Goal: Information Seeking & Learning: Learn about a topic

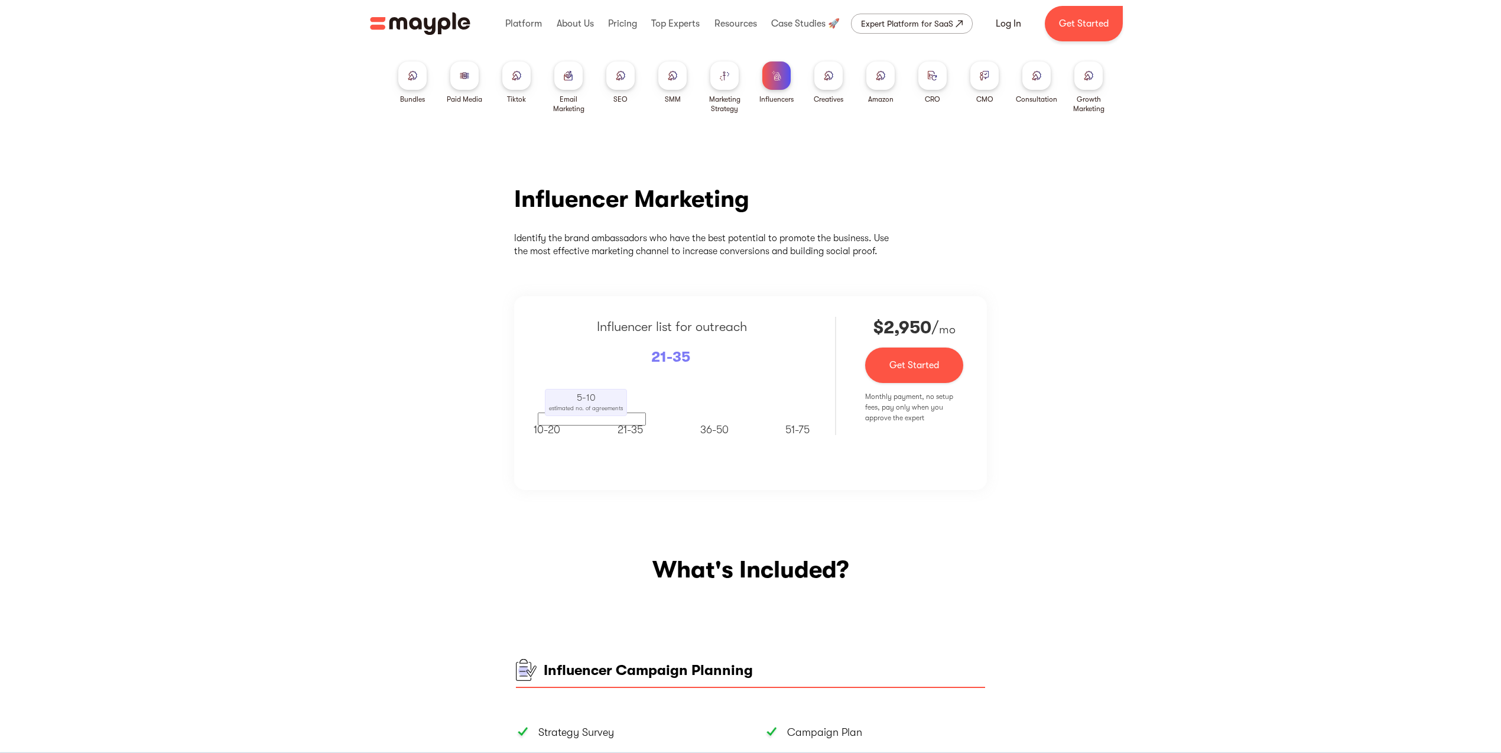
click at [465, 76] on img at bounding box center [464, 75] width 9 height 9
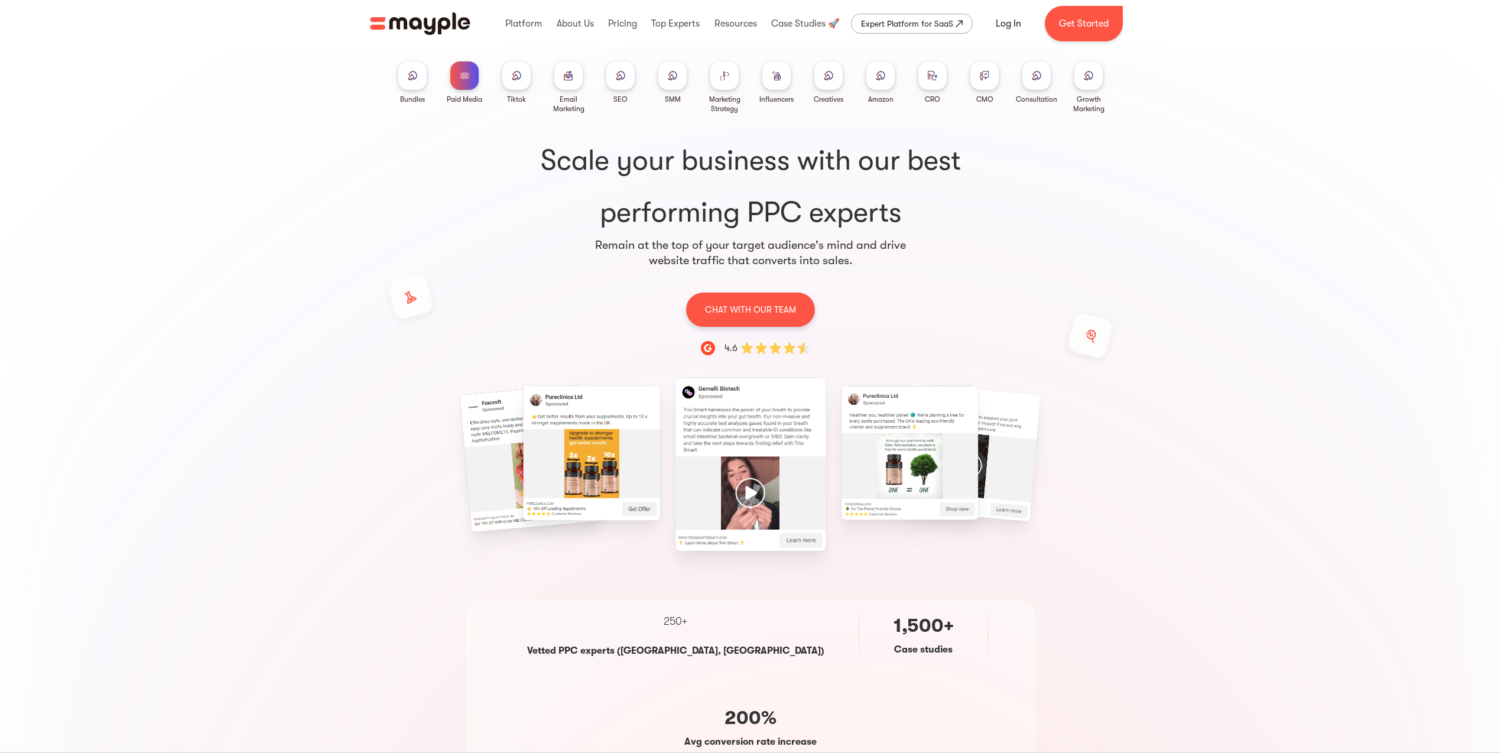
click at [782, 77] on div at bounding box center [776, 75] width 28 height 28
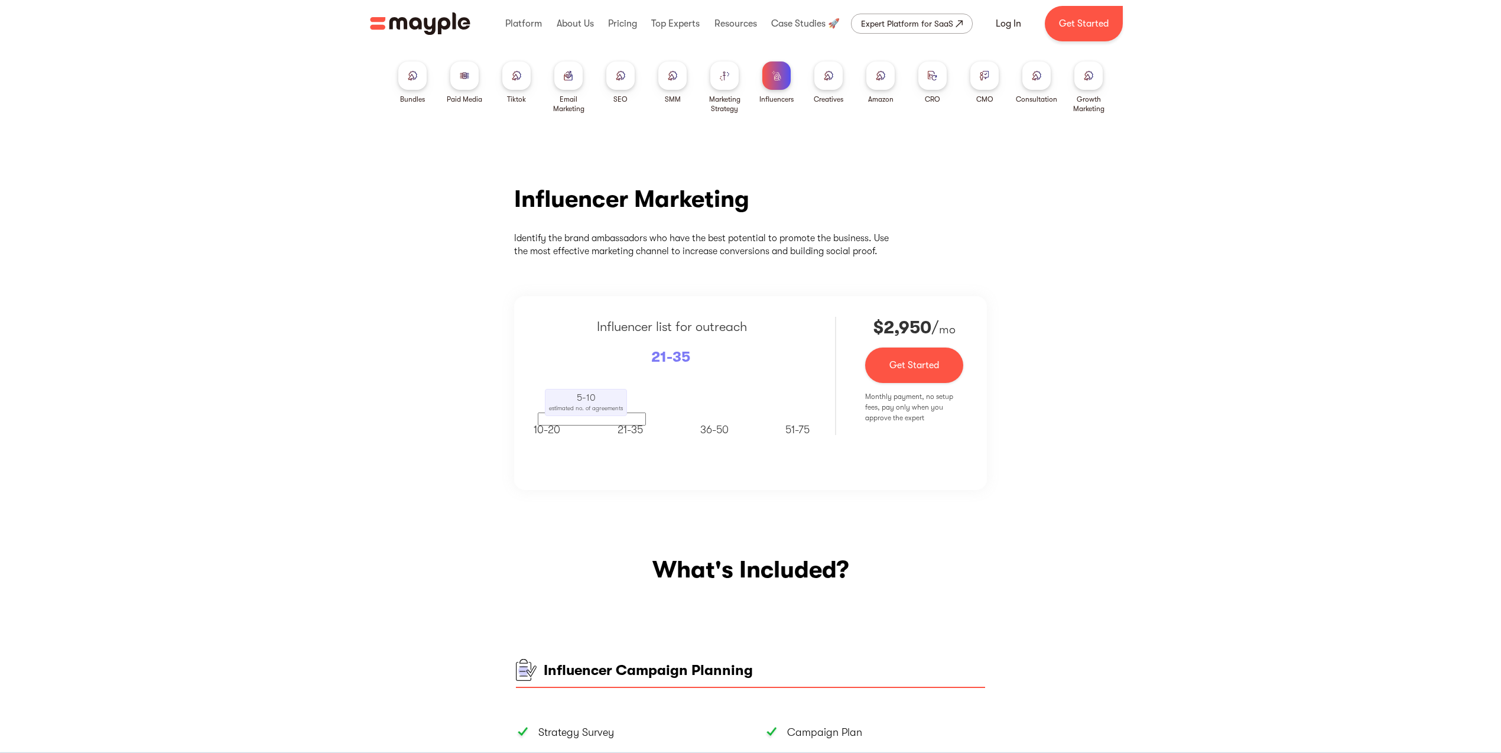
click at [417, 76] on img at bounding box center [412, 75] width 9 height 9
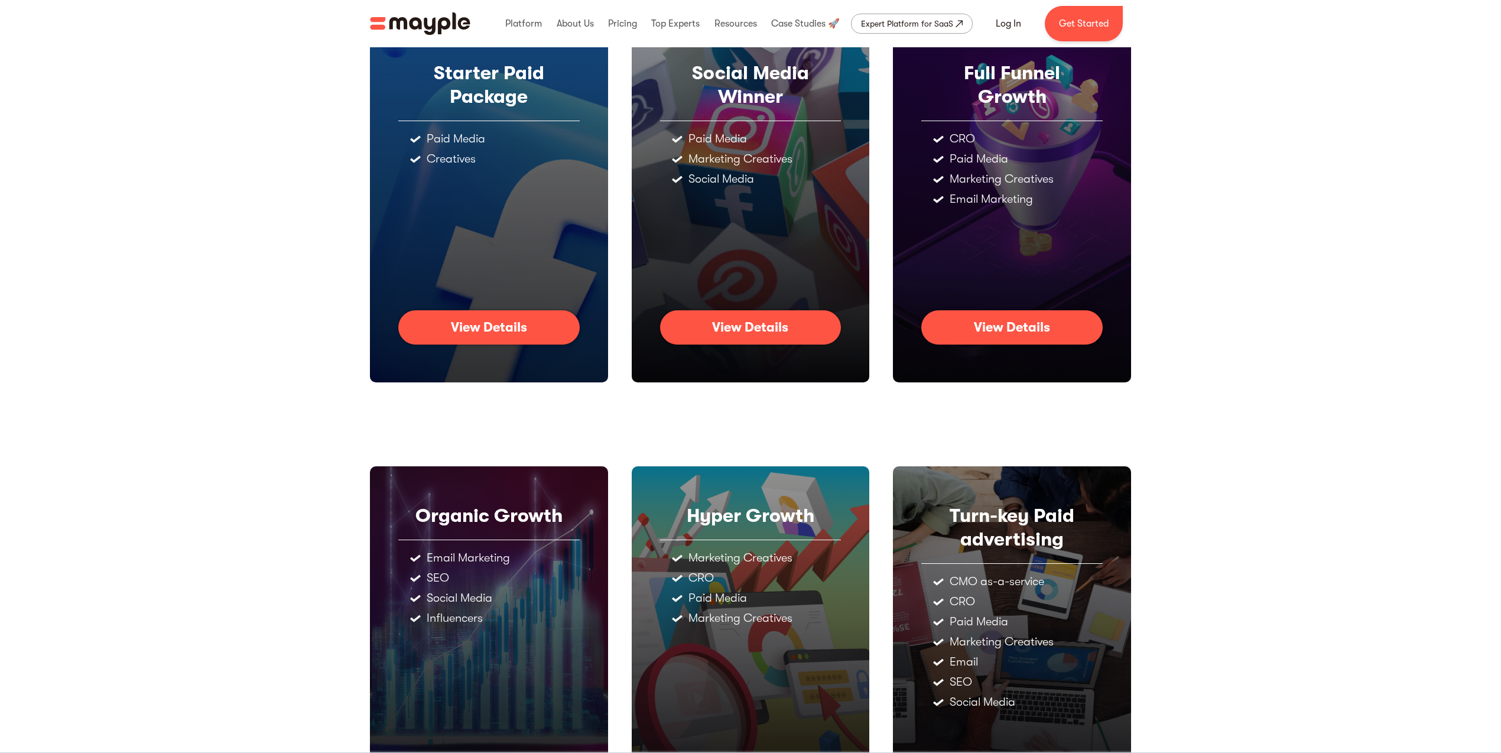
scroll to position [170, 0]
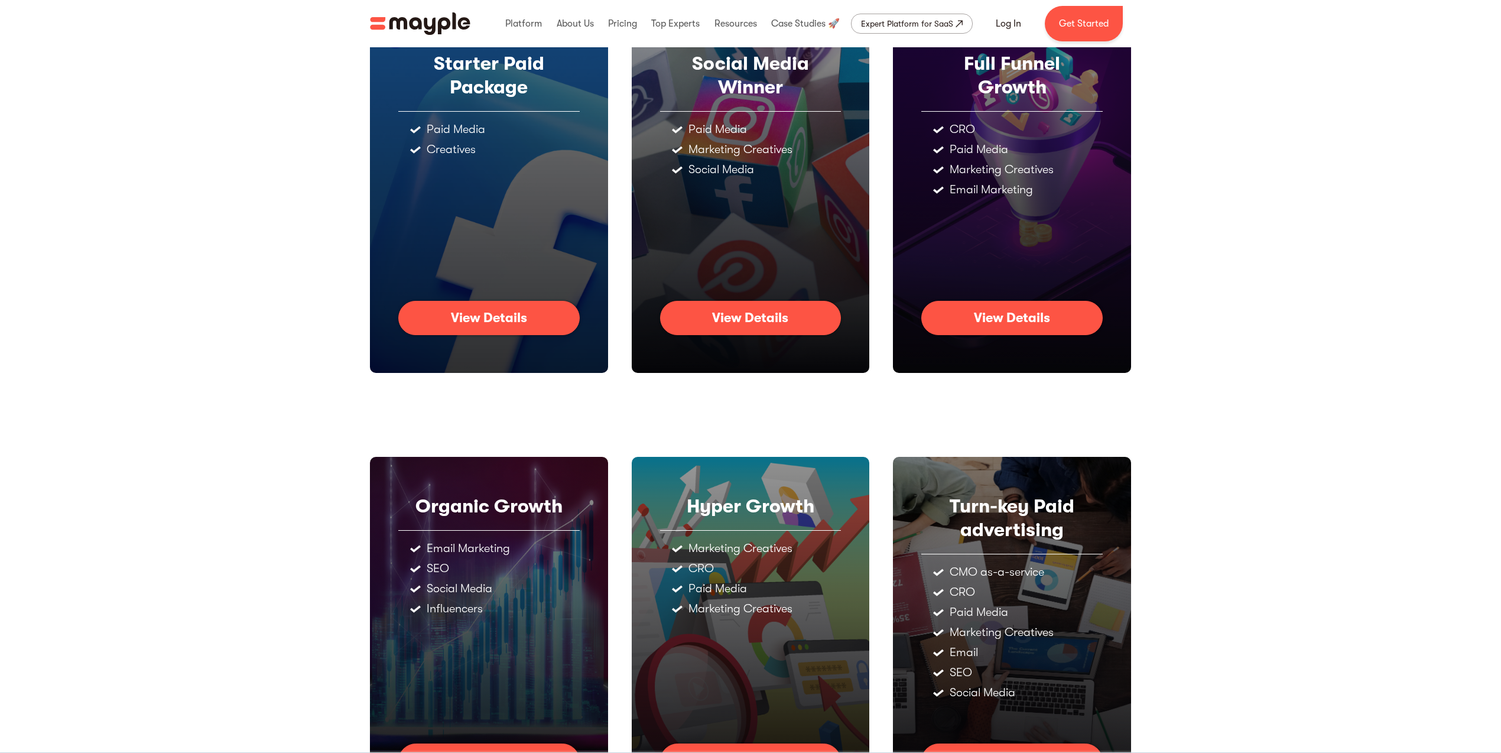
click at [1006, 324] on div "View Details" at bounding box center [1012, 317] width 76 height 15
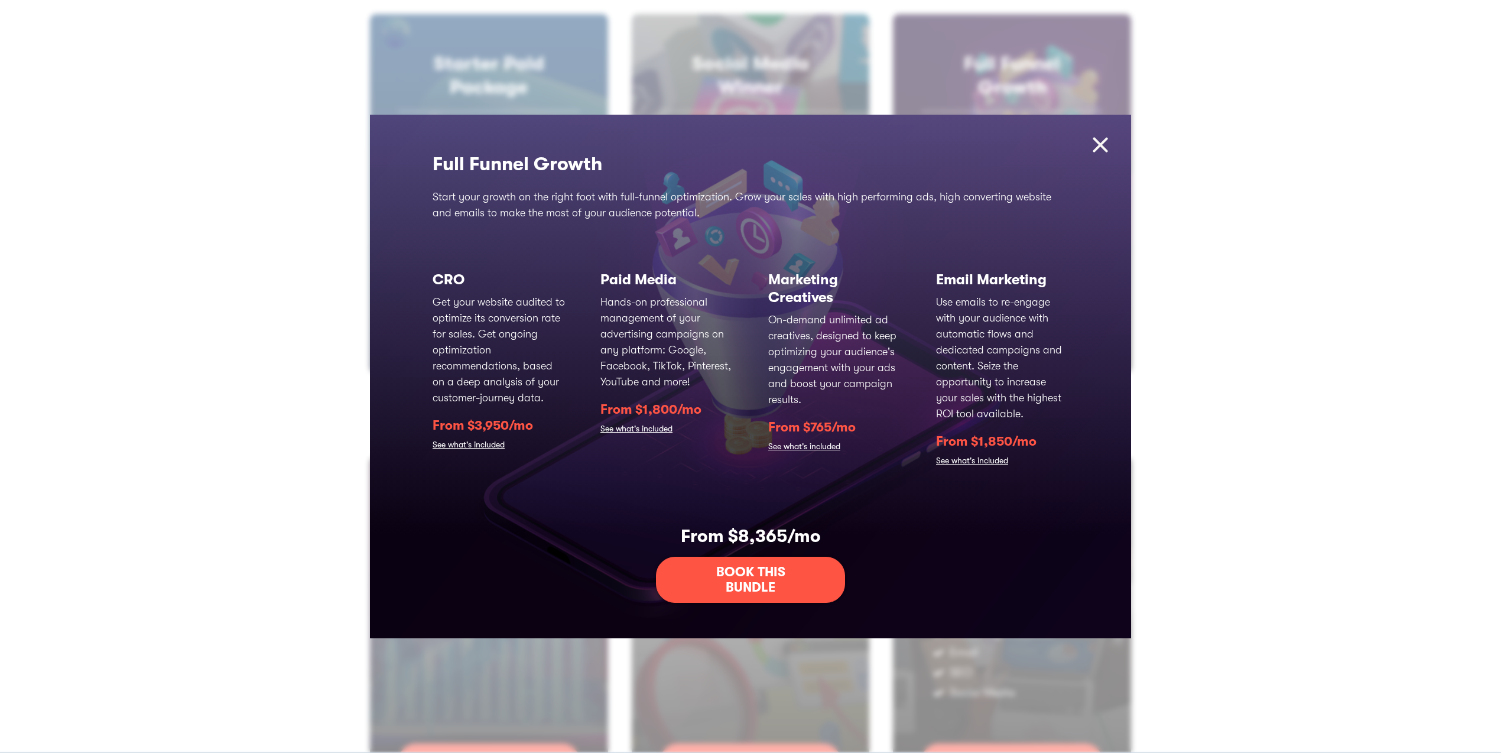
click at [1101, 146] on img at bounding box center [1100, 144] width 25 height 25
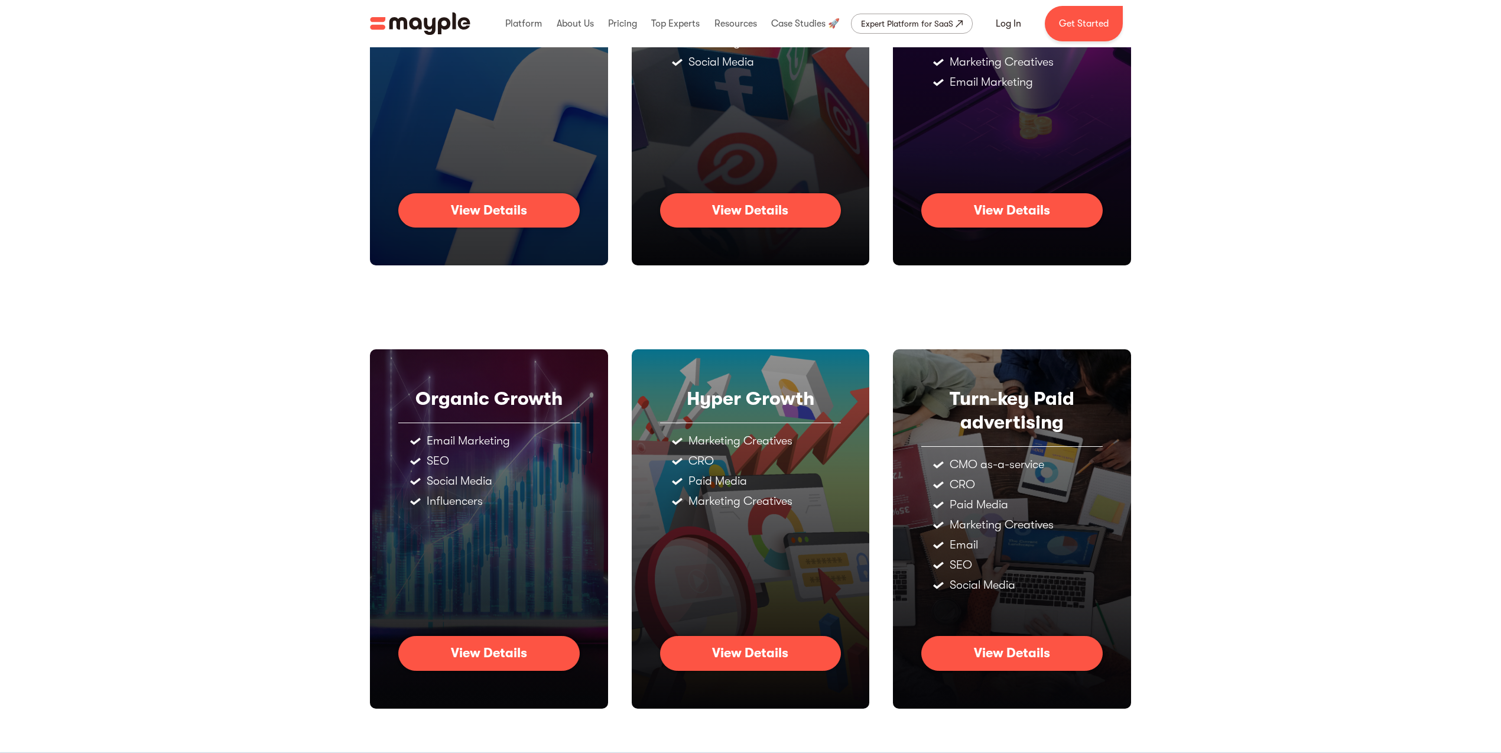
scroll to position [281, 0]
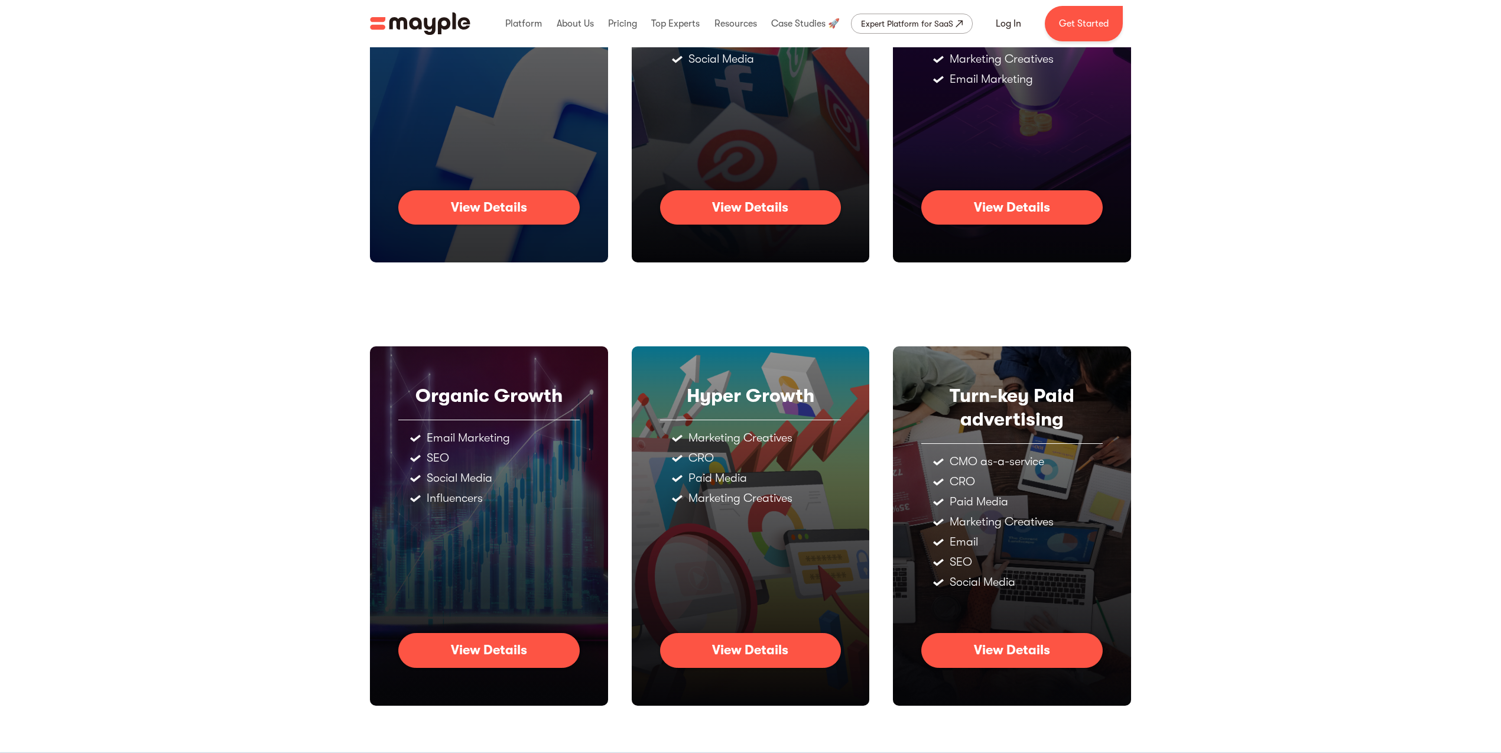
click at [788, 652] on link "View Details" at bounding box center [750, 650] width 181 height 34
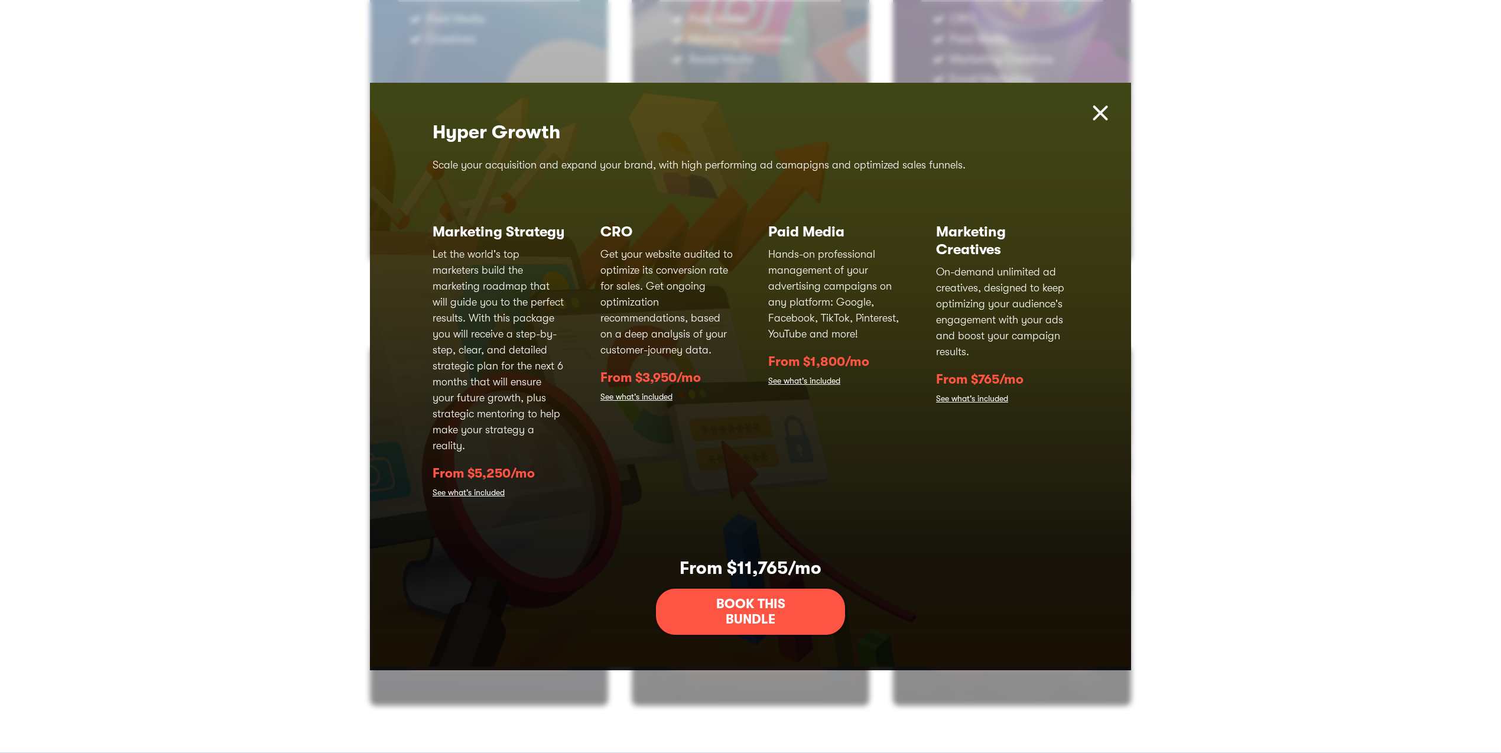
click at [1100, 108] on img at bounding box center [1100, 112] width 25 height 25
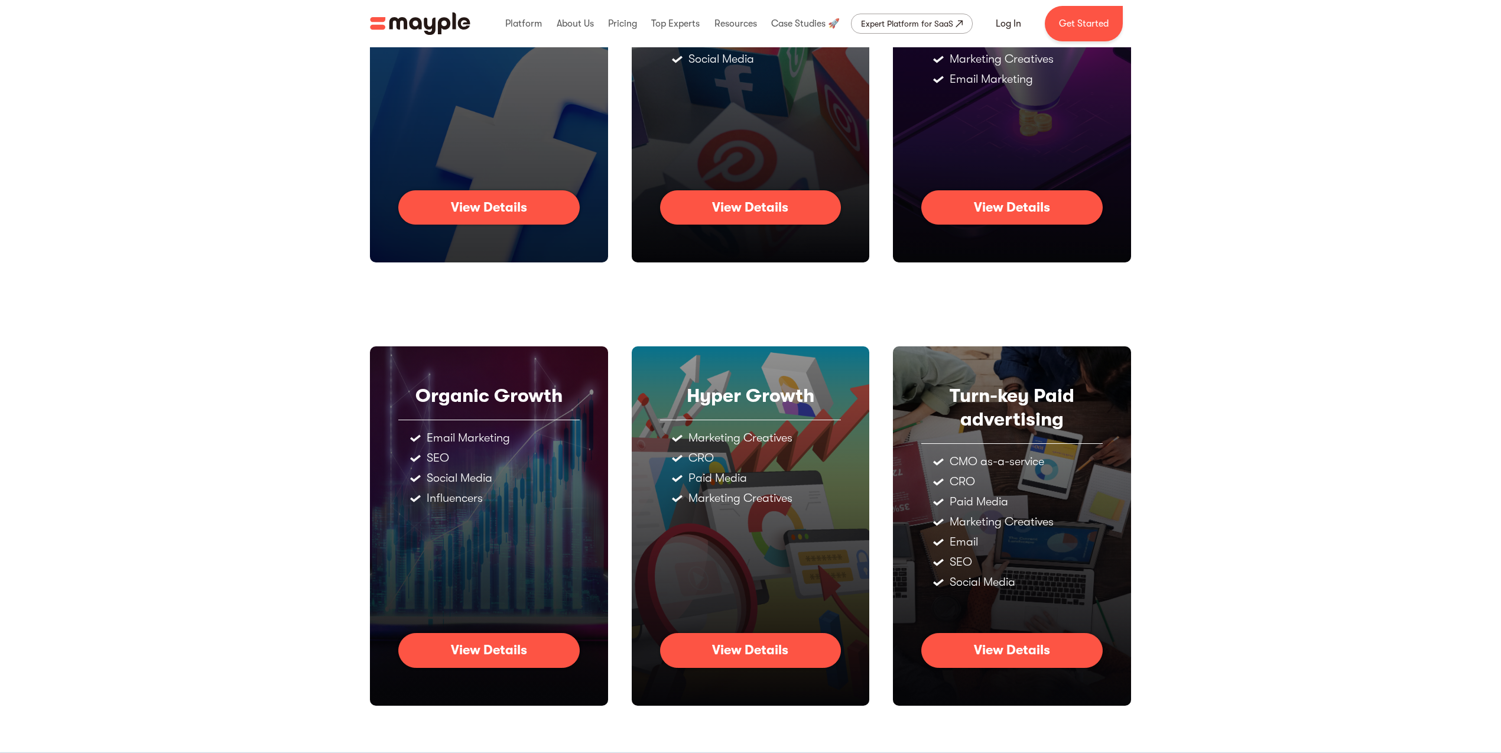
click at [711, 210] on link "View Details" at bounding box center [750, 207] width 181 height 34
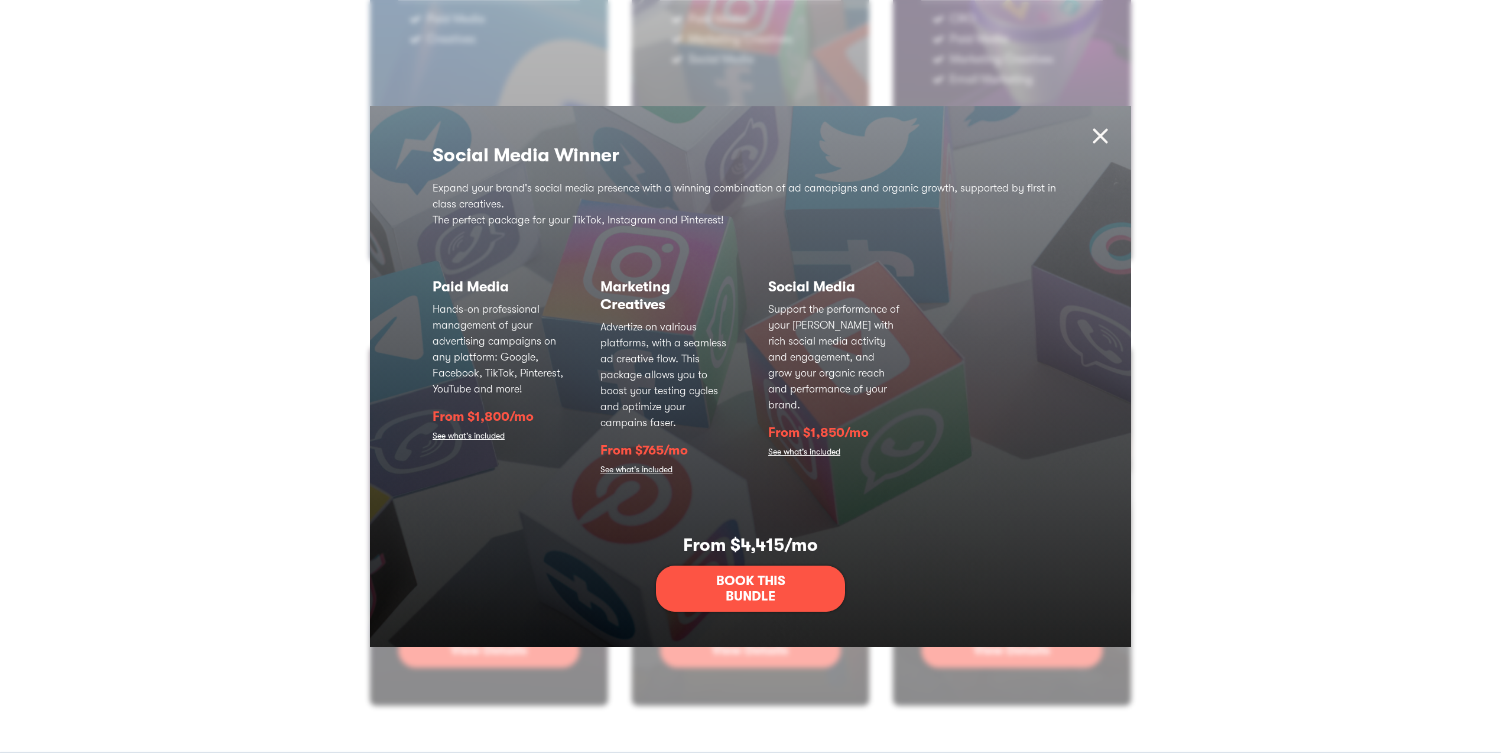
drag, startPoint x: 1102, startPoint y: 135, endPoint x: 1095, endPoint y: 138, distance: 7.4
click at [1101, 135] on img at bounding box center [1100, 135] width 25 height 25
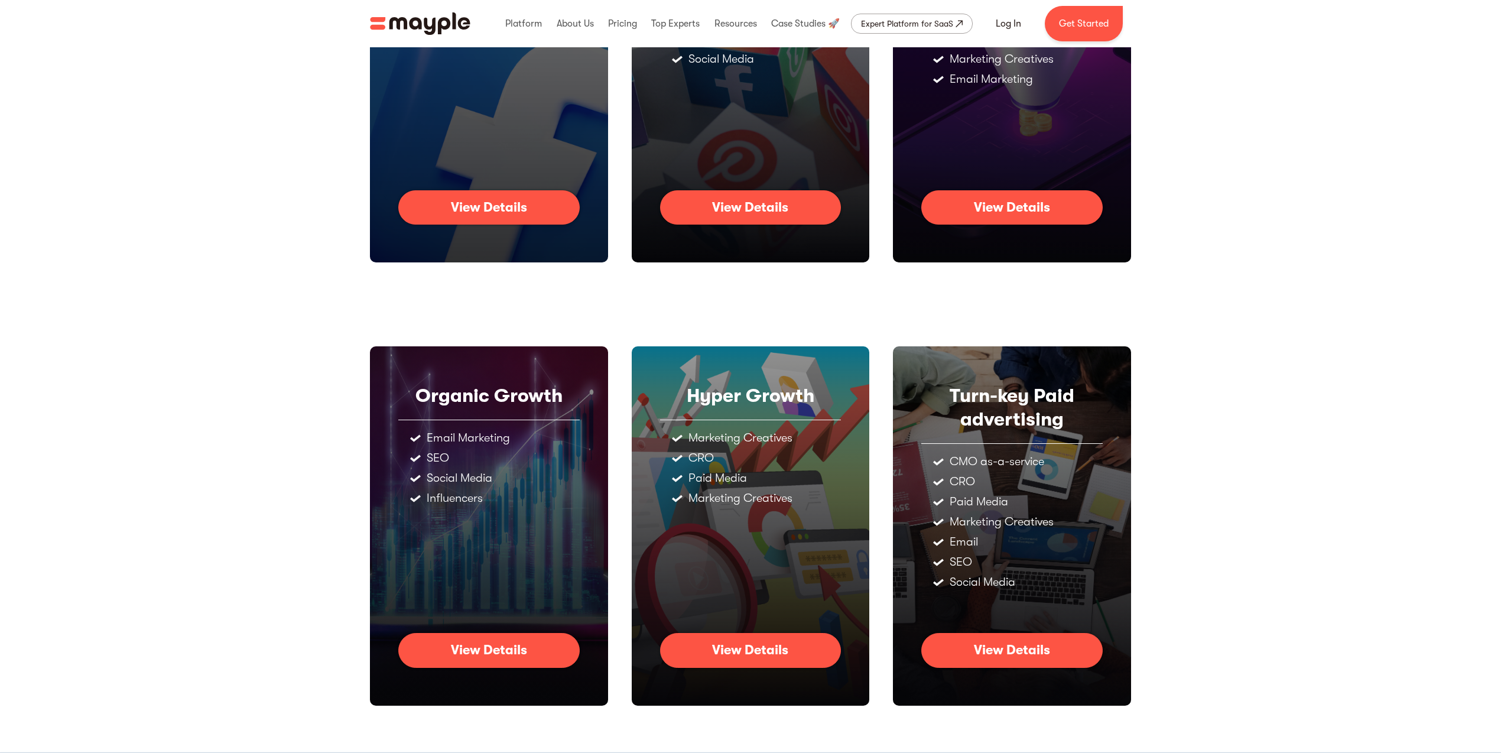
click at [1039, 201] on div "View Details" at bounding box center [1012, 207] width 76 height 15
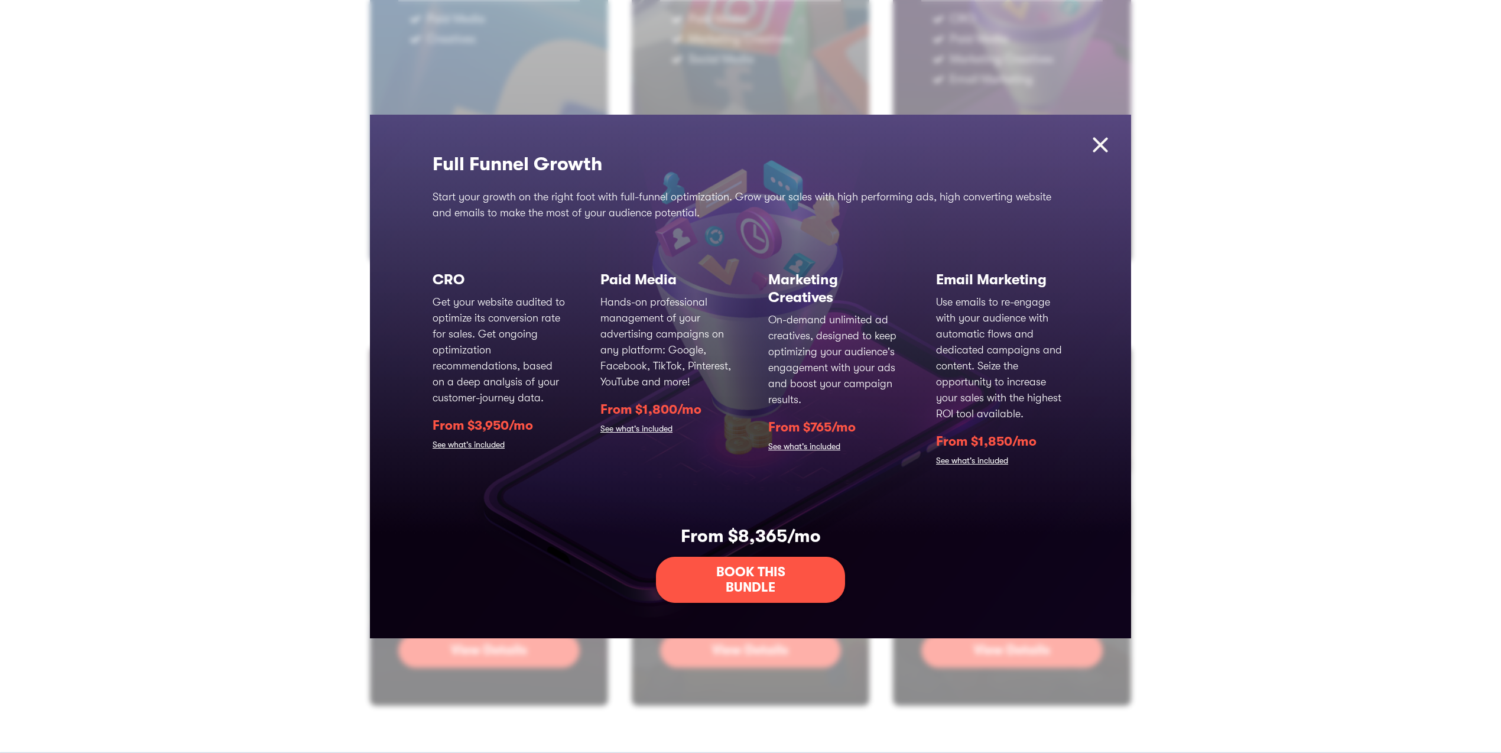
click at [487, 445] on link "See what's included" at bounding box center [468, 445] width 72 height 17
click at [628, 427] on link "See what's included" at bounding box center [636, 429] width 72 height 17
click at [616, 430] on link "See what's included" at bounding box center [636, 429] width 72 height 17
click at [642, 428] on link "See what's included" at bounding box center [636, 429] width 72 height 17
click at [827, 447] on link "See what's included" at bounding box center [804, 447] width 72 height 17
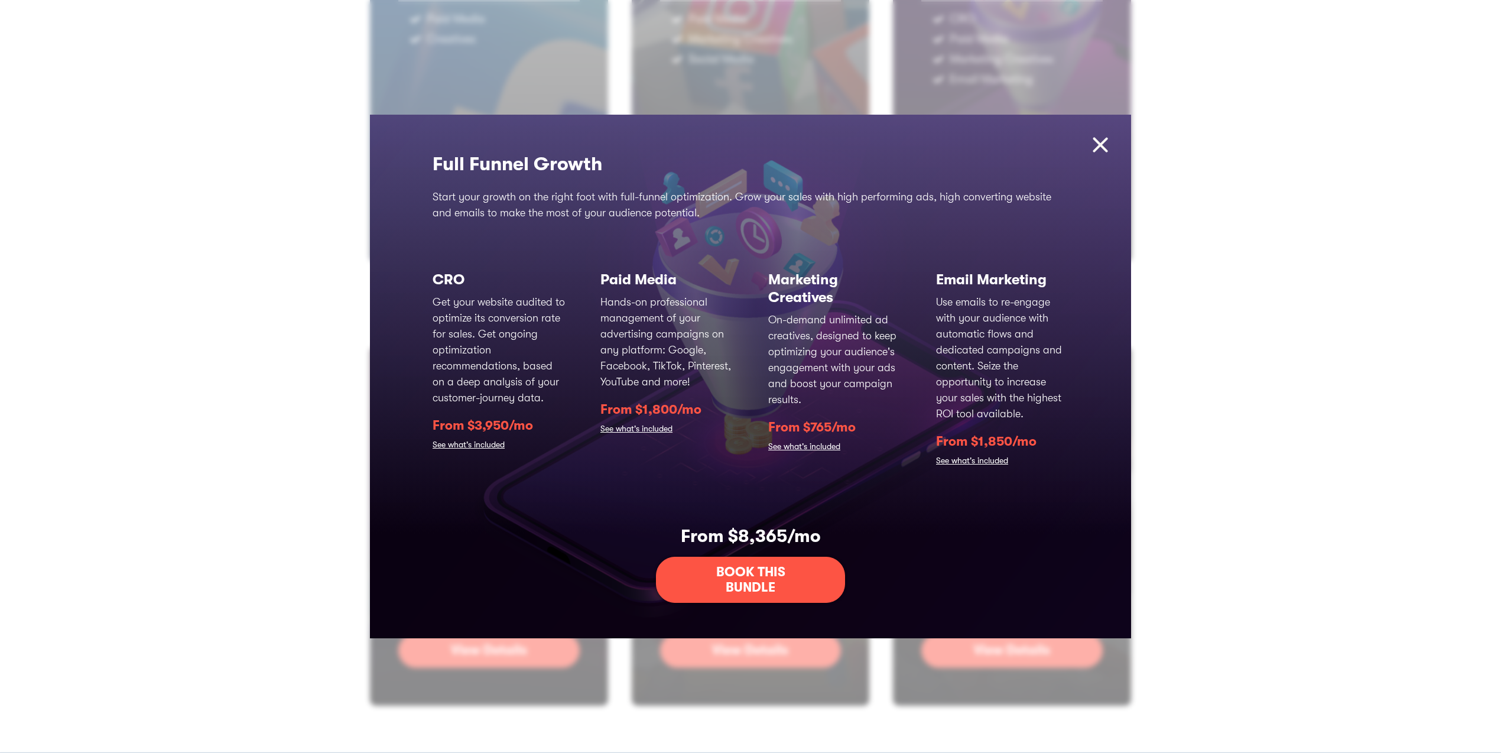
click at [962, 461] on link "See what's included" at bounding box center [972, 461] width 72 height 17
click at [1095, 144] on img at bounding box center [1100, 144] width 25 height 25
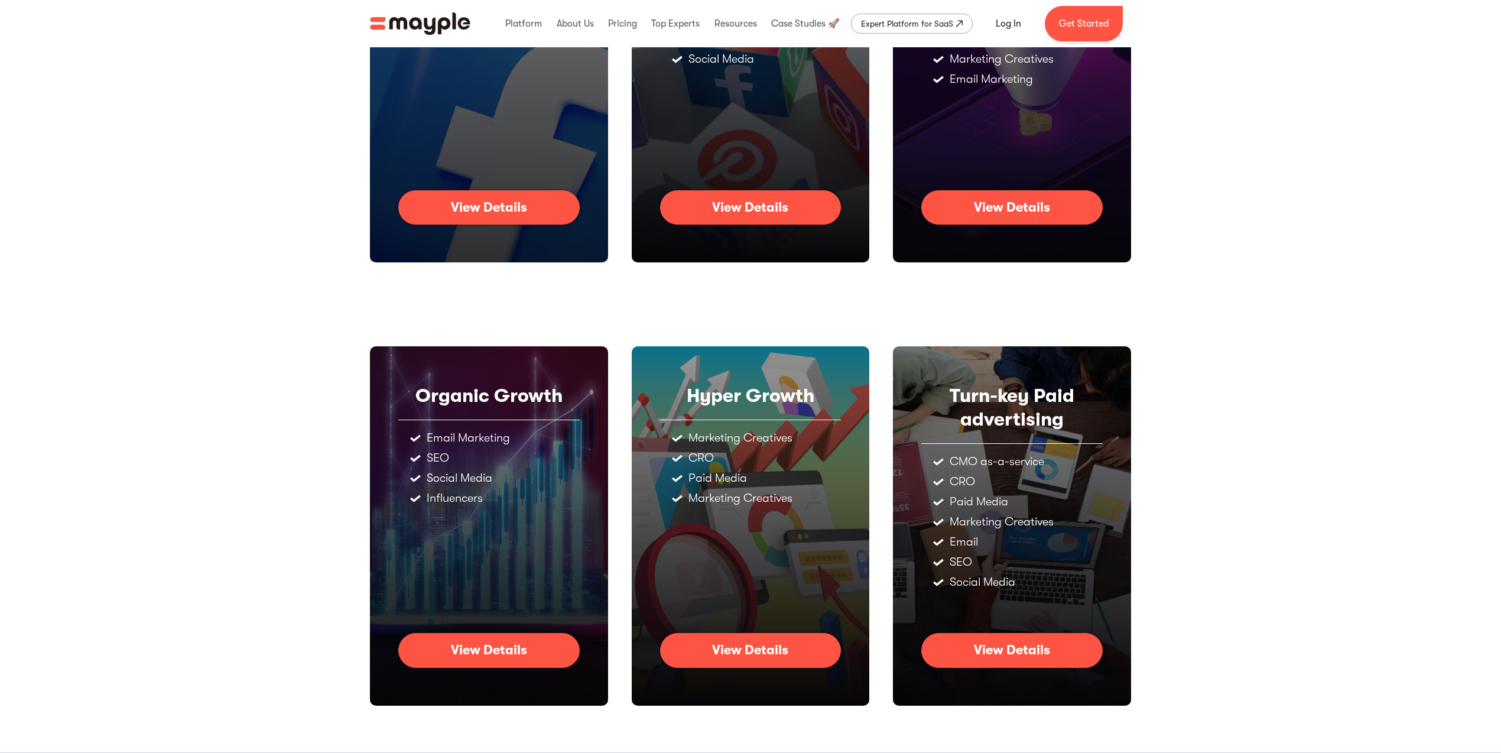
click at [1009, 196] on link "View Details" at bounding box center [1011, 207] width 181 height 34
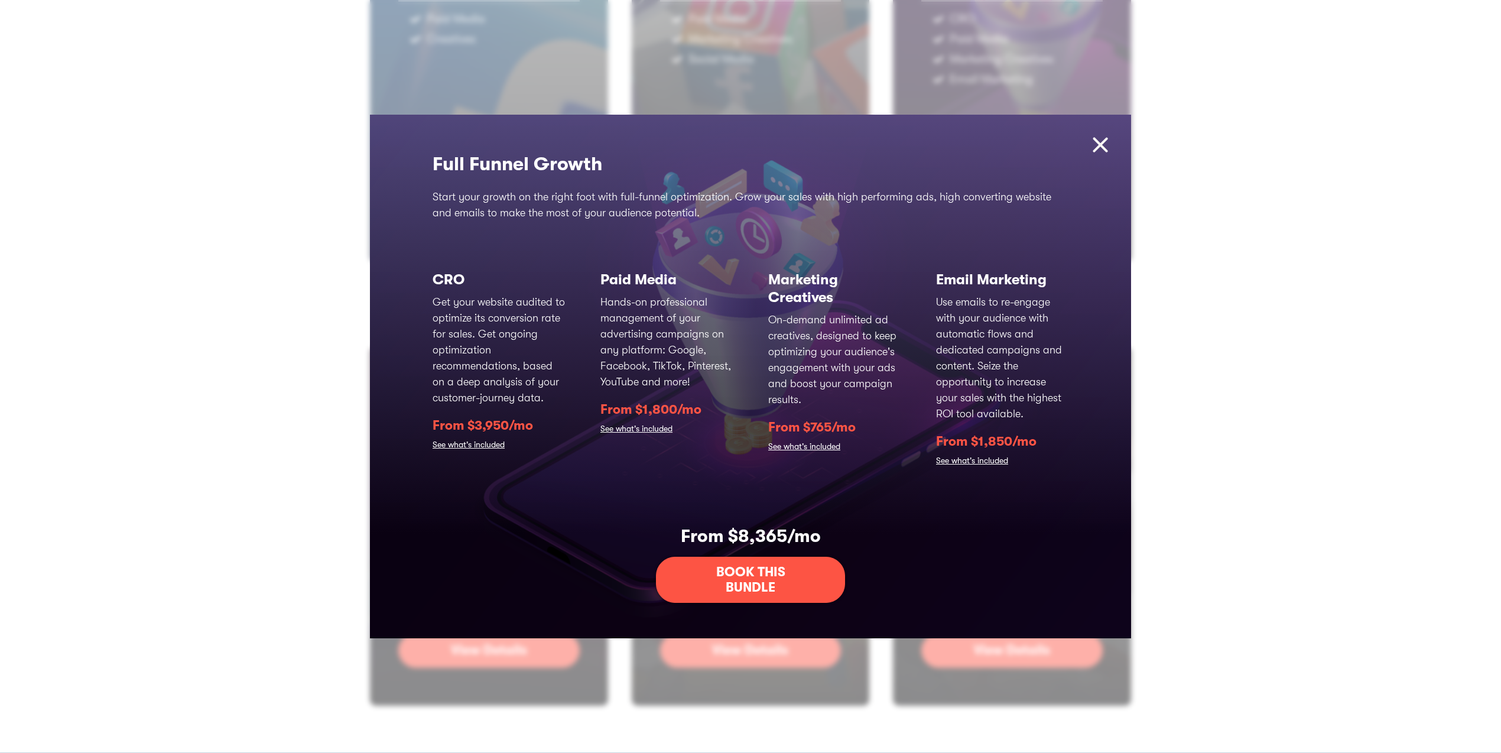
click at [634, 431] on link "See what's included" at bounding box center [636, 429] width 72 height 17
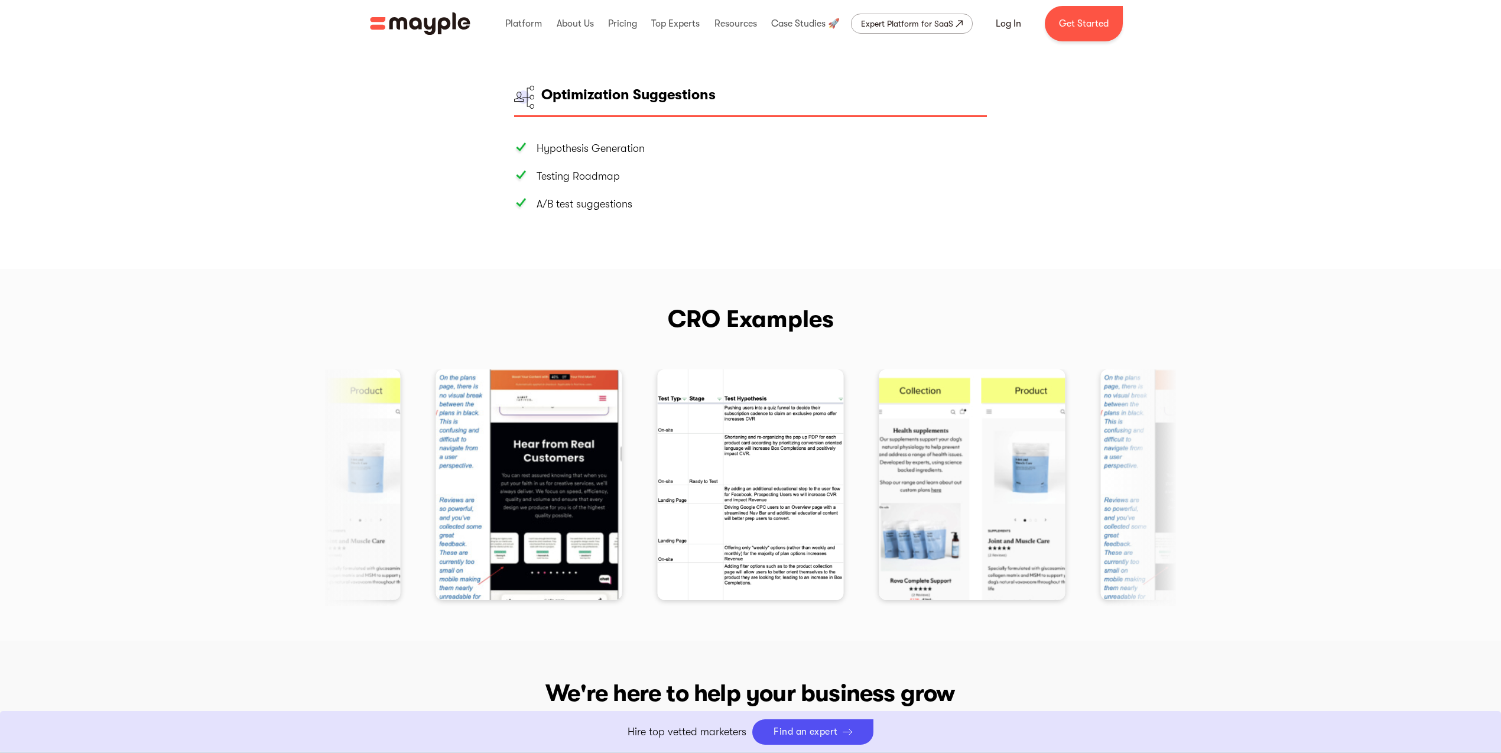
scroll to position [1531, 0]
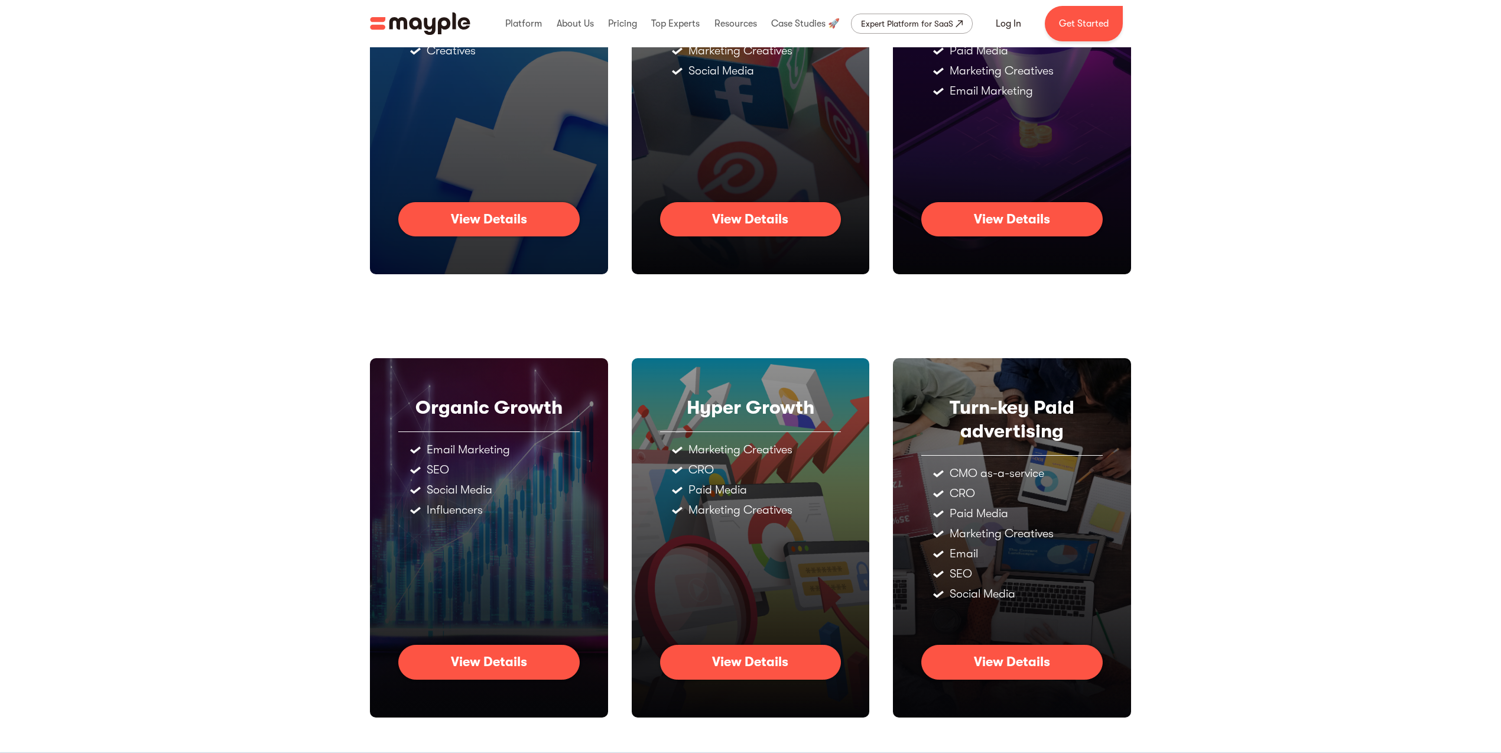
click at [1004, 221] on div "View Details" at bounding box center [1012, 219] width 76 height 15
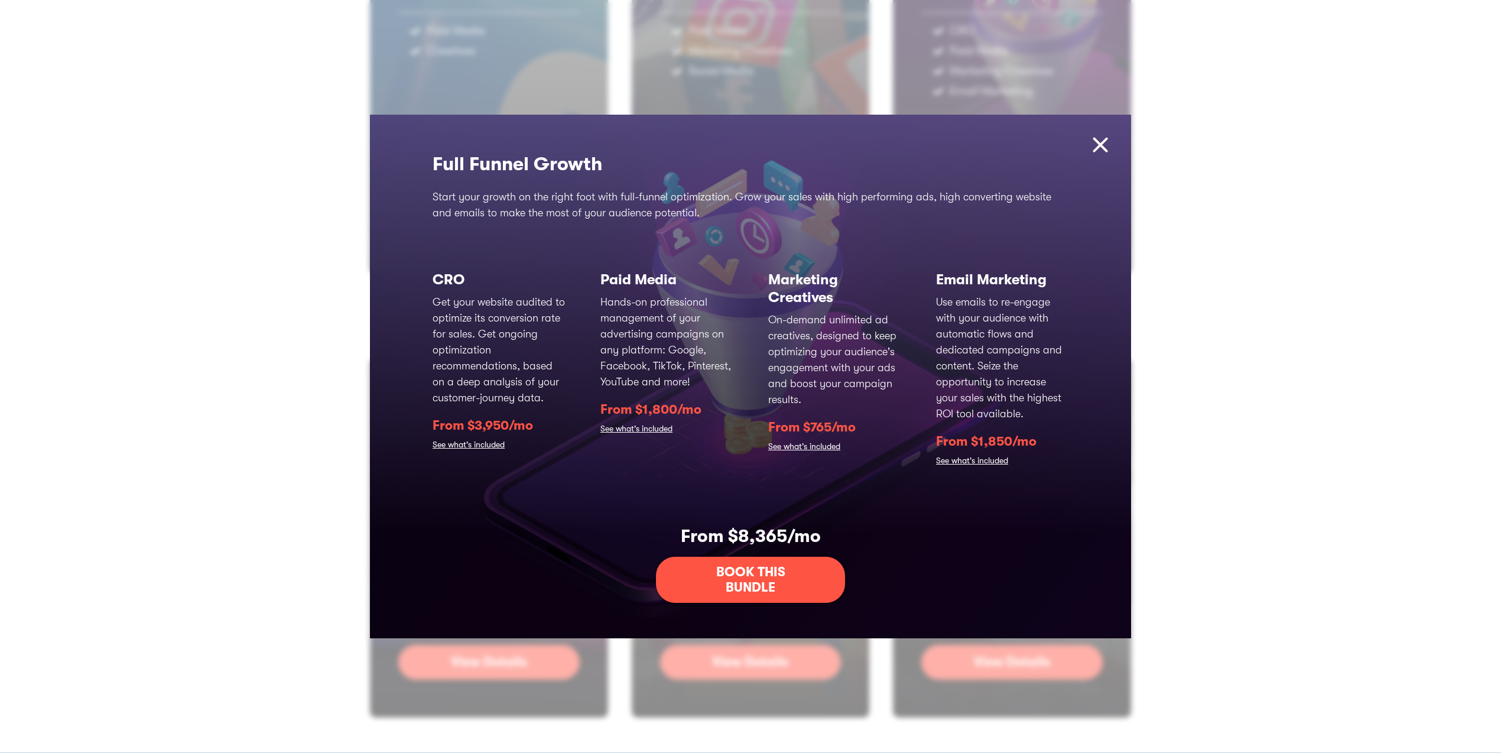
drag, startPoint x: 619, startPoint y: 432, endPoint x: 612, endPoint y: 435, distance: 7.9
click at [619, 432] on link "See what's included" at bounding box center [636, 429] width 72 height 17
click at [480, 443] on link "See what's included" at bounding box center [468, 445] width 72 height 17
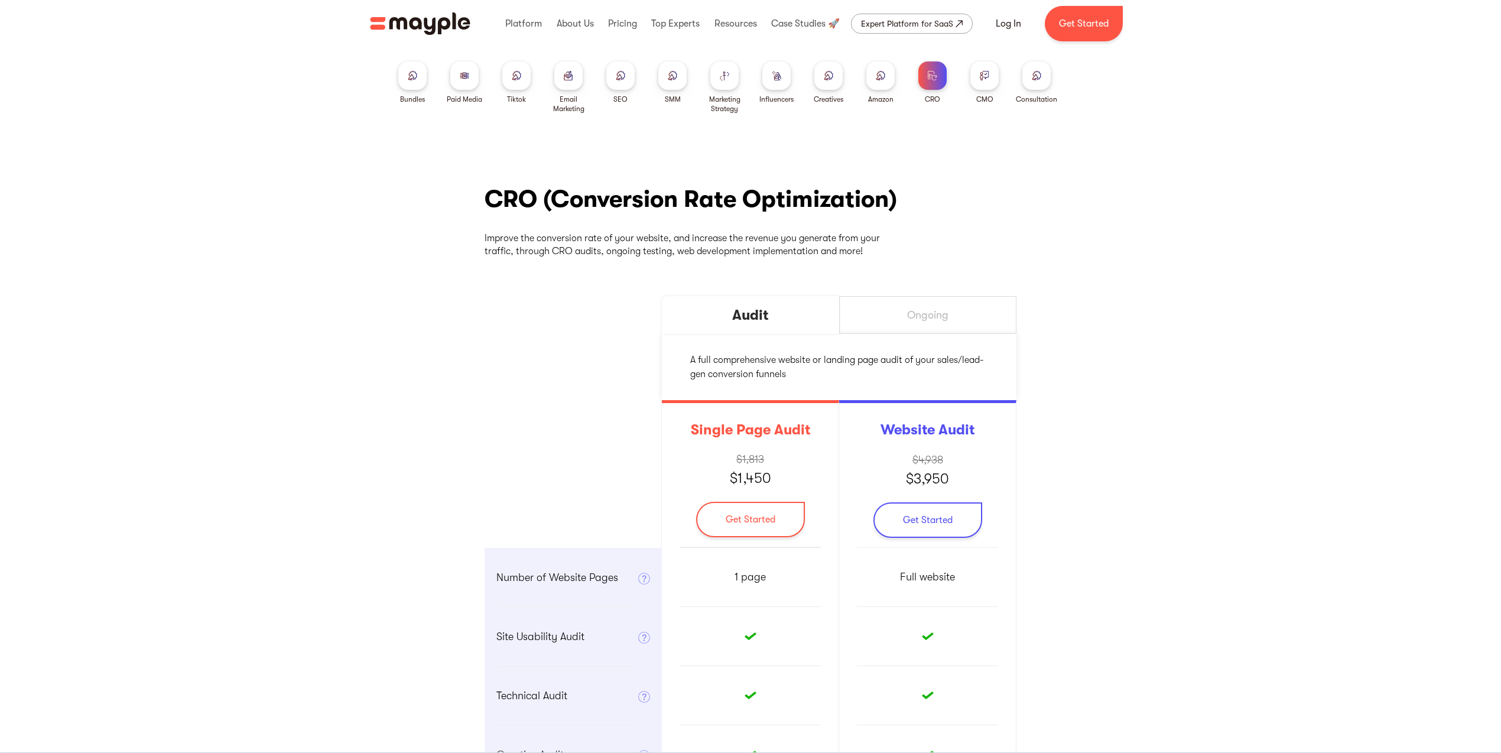
click at [464, 77] on img at bounding box center [464, 75] width 9 height 9
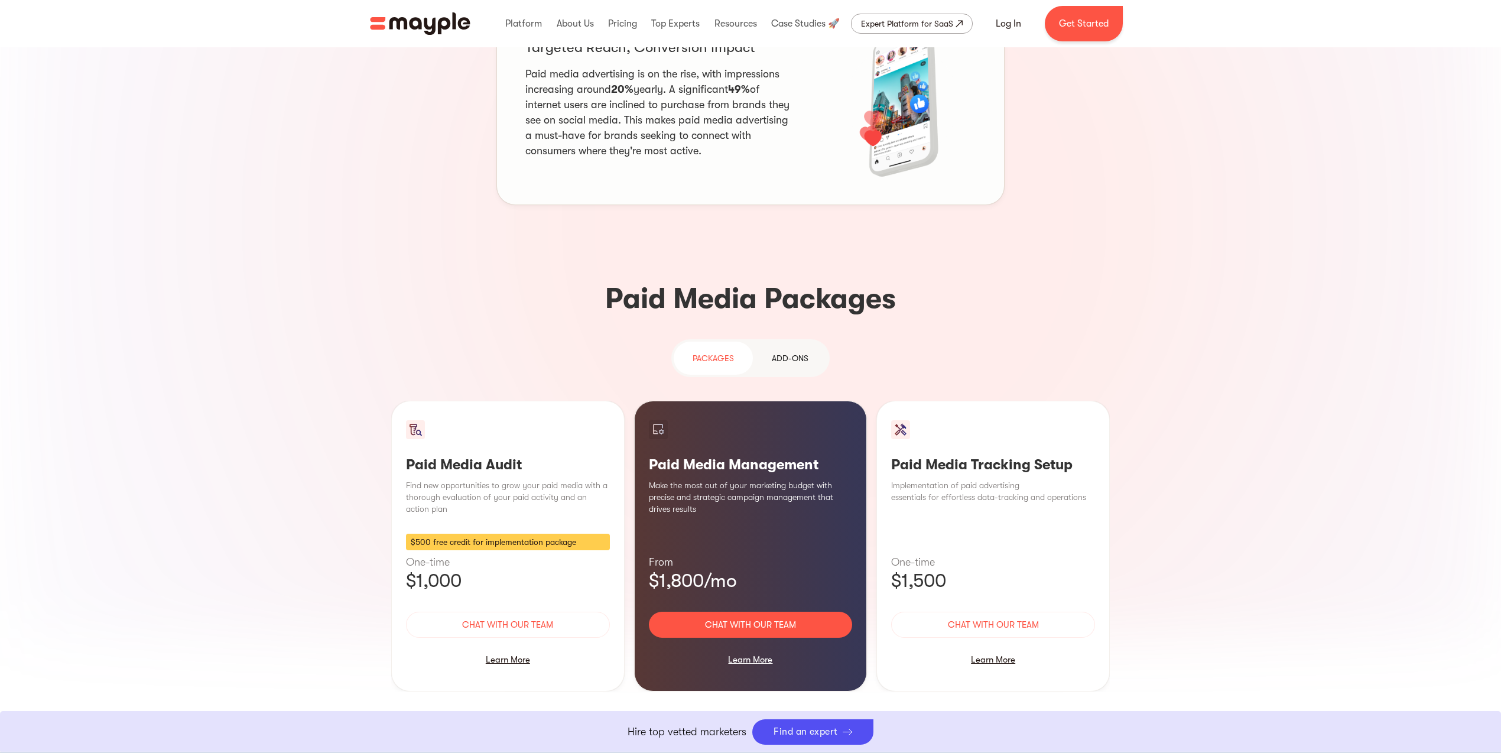
scroll to position [822, 0]
